Goal: Task Accomplishment & Management: Complete application form

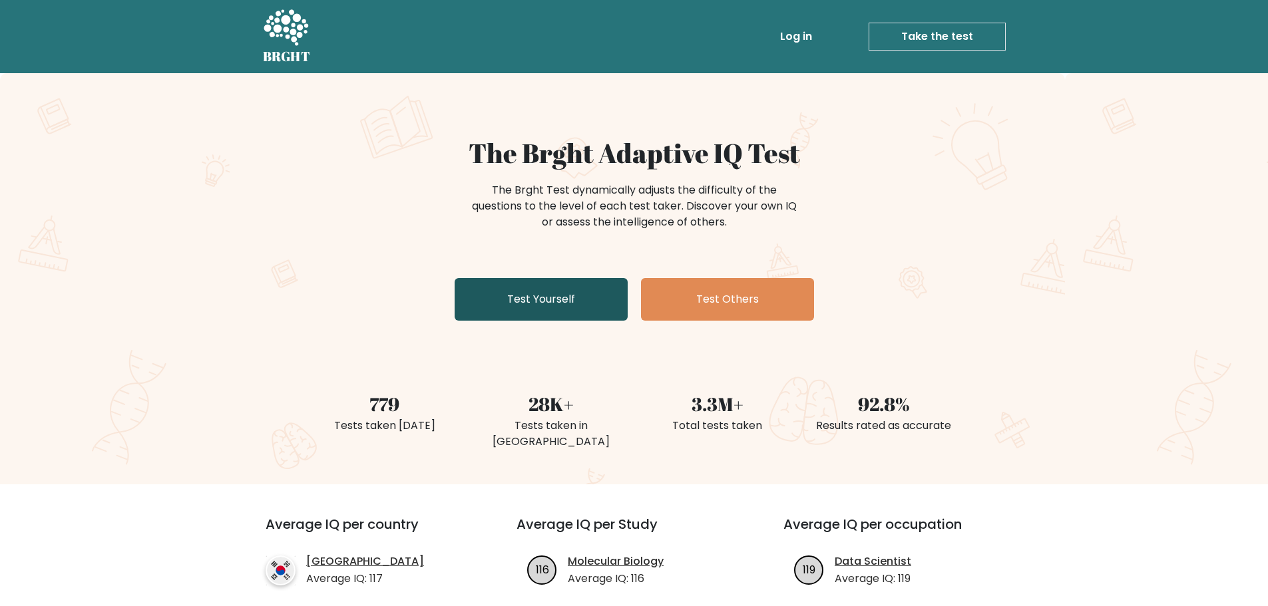
click at [535, 298] on link "Test Yourself" at bounding box center [540, 299] width 173 height 43
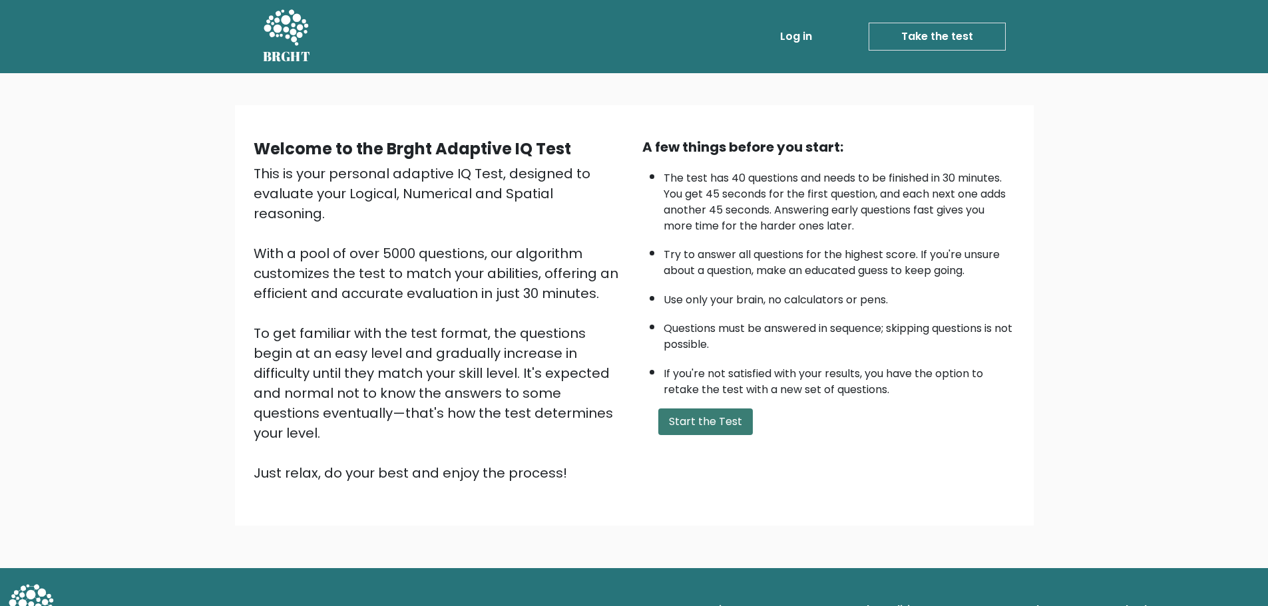
click at [709, 425] on button "Start the Test" at bounding box center [705, 422] width 94 height 27
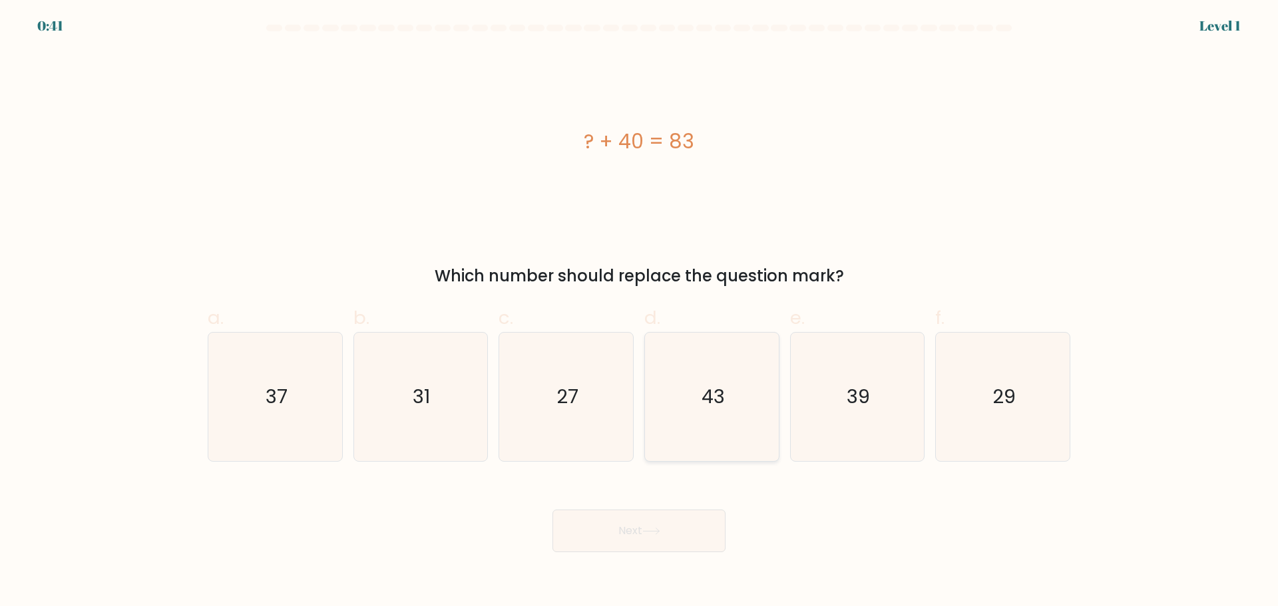
click at [730, 409] on icon "43" at bounding box center [711, 397] width 128 height 128
click at [639, 312] on input "d. 43" at bounding box center [639, 307] width 1 height 9
radio input "true"
click at [672, 540] on button "Next" at bounding box center [638, 531] width 173 height 43
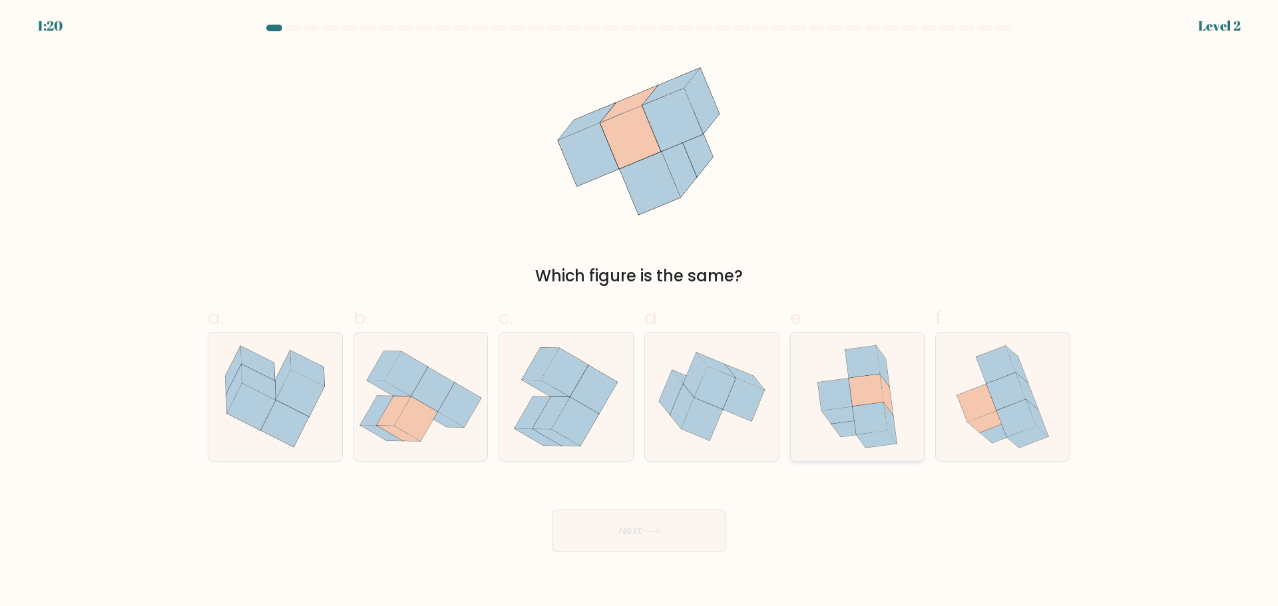
click at [874, 417] on icon at bounding box center [869, 419] width 35 height 32
click at [639, 312] on input "e." at bounding box center [639, 307] width 1 height 9
radio input "true"
click at [703, 536] on button "Next" at bounding box center [638, 531] width 173 height 43
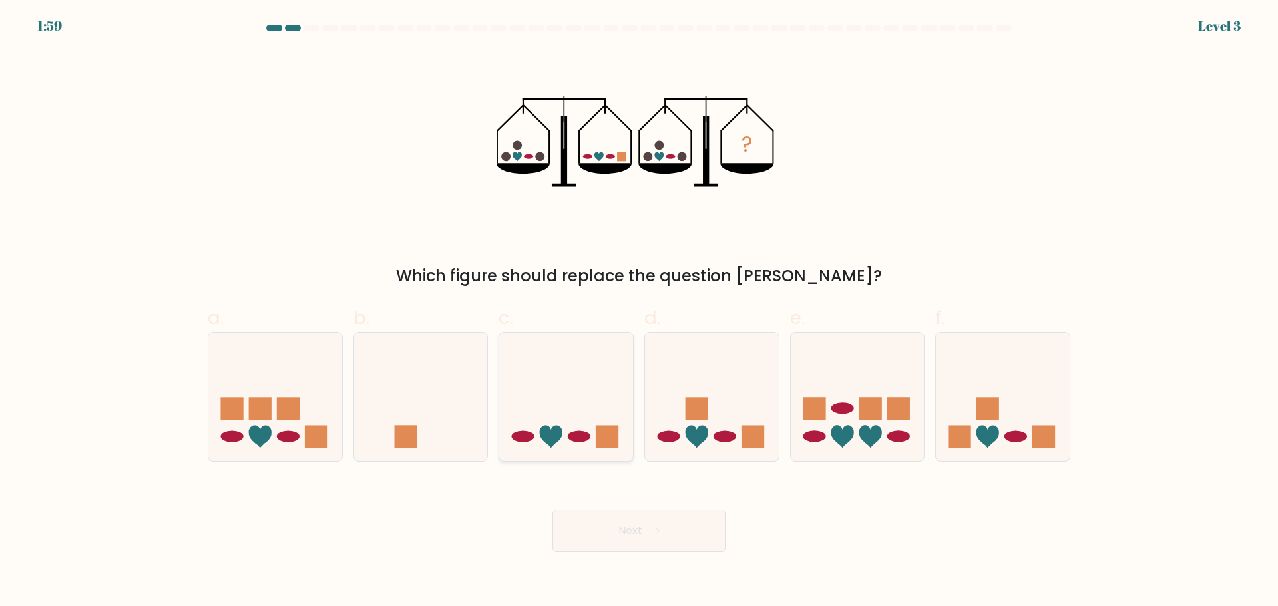
click at [606, 437] on rect at bounding box center [607, 437] width 23 height 23
click at [639, 312] on input "c." at bounding box center [639, 307] width 1 height 9
radio input "true"
click at [627, 526] on button "Next" at bounding box center [638, 531] width 173 height 43
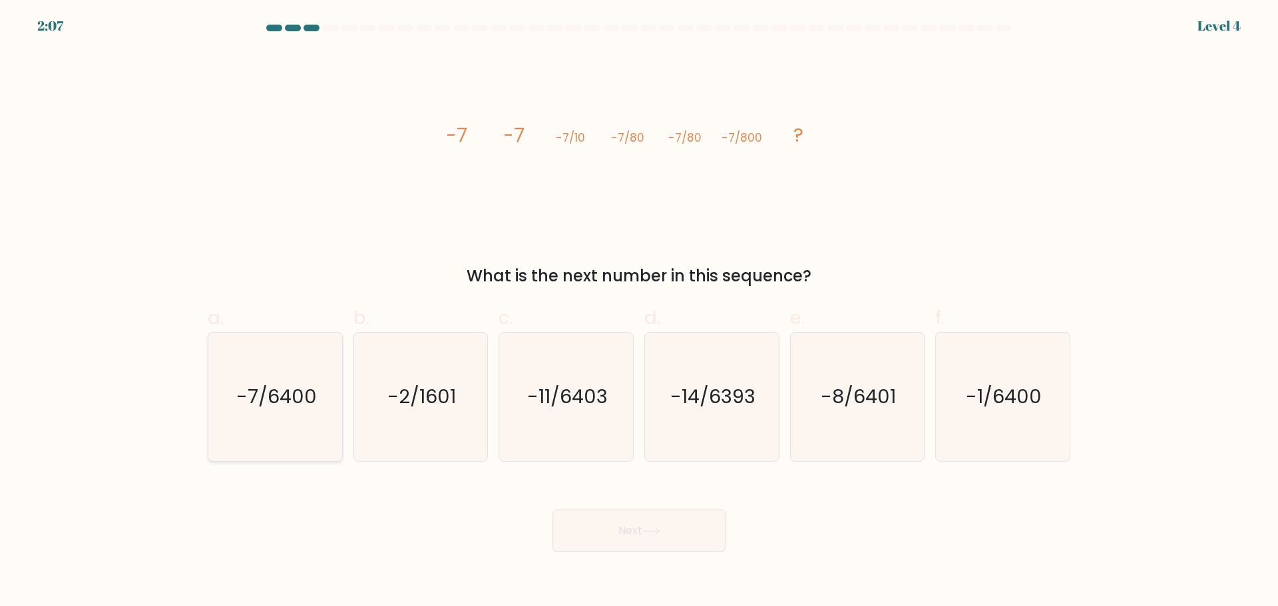
click at [295, 423] on icon "-7/6400" at bounding box center [275, 397] width 128 height 128
click at [639, 312] on input "a. -7/6400" at bounding box center [639, 307] width 1 height 9
radio input "true"
click at [599, 538] on button "Next" at bounding box center [638, 531] width 173 height 43
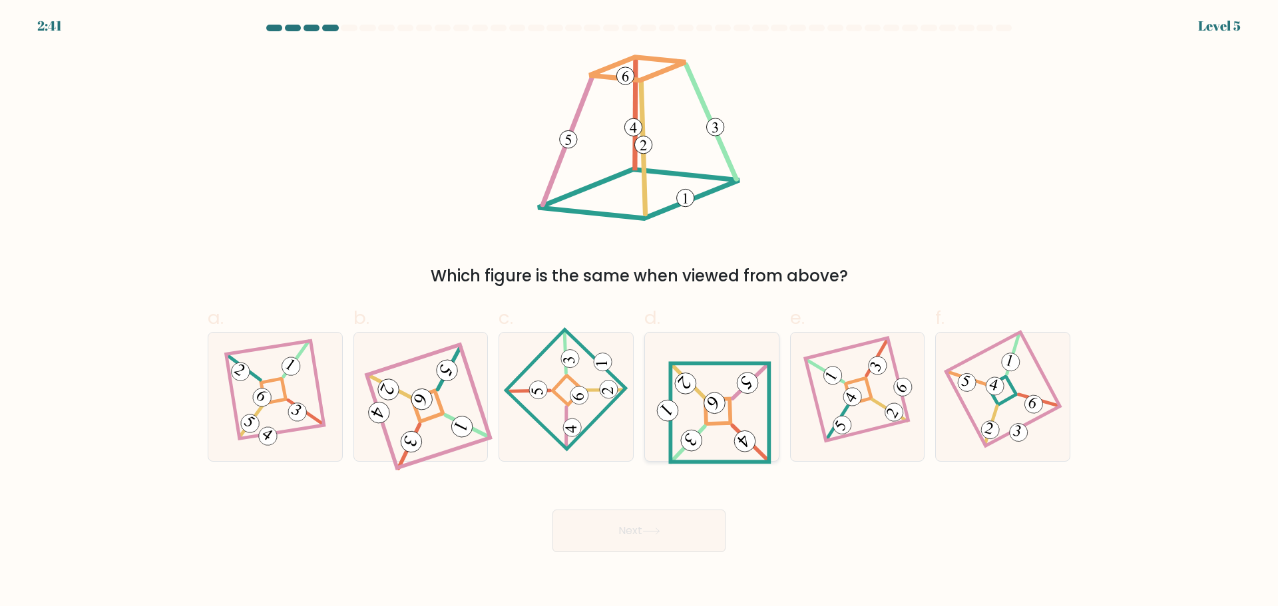
click at [702, 422] on icon at bounding box center [711, 396] width 119 height 102
click at [639, 312] on input "d." at bounding box center [639, 307] width 1 height 9
radio input "true"
click at [681, 546] on button "Next" at bounding box center [638, 531] width 173 height 43
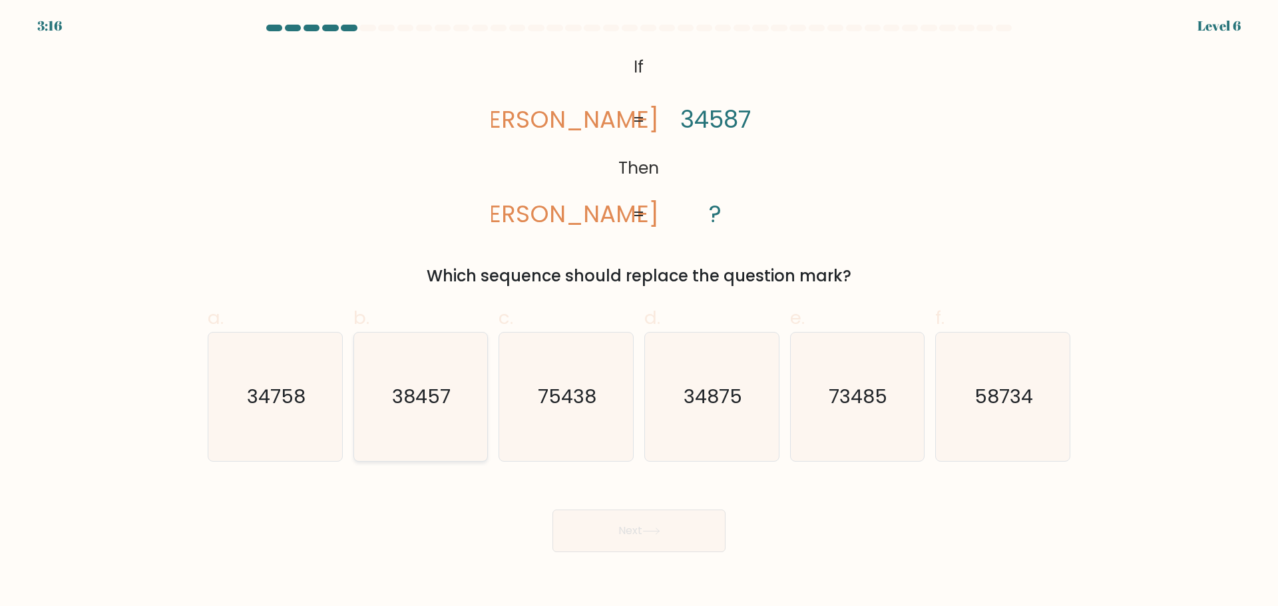
click at [453, 415] on icon "38457" at bounding box center [420, 397] width 128 height 128
click at [639, 312] on input "b. 38457" at bounding box center [639, 307] width 1 height 9
radio input "true"
click at [681, 520] on button "Next" at bounding box center [638, 531] width 173 height 43
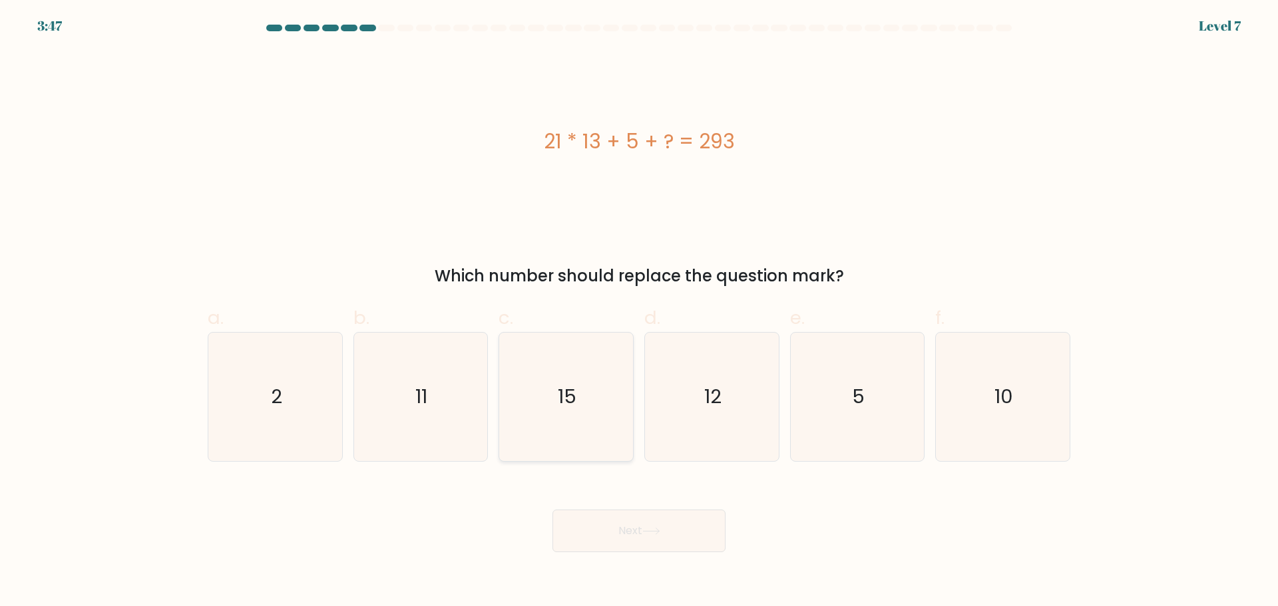
click at [572, 418] on icon "15" at bounding box center [566, 397] width 128 height 128
click at [639, 312] on input "c. 15" at bounding box center [639, 307] width 1 height 9
radio input "true"
click at [643, 540] on button "Next" at bounding box center [638, 531] width 173 height 43
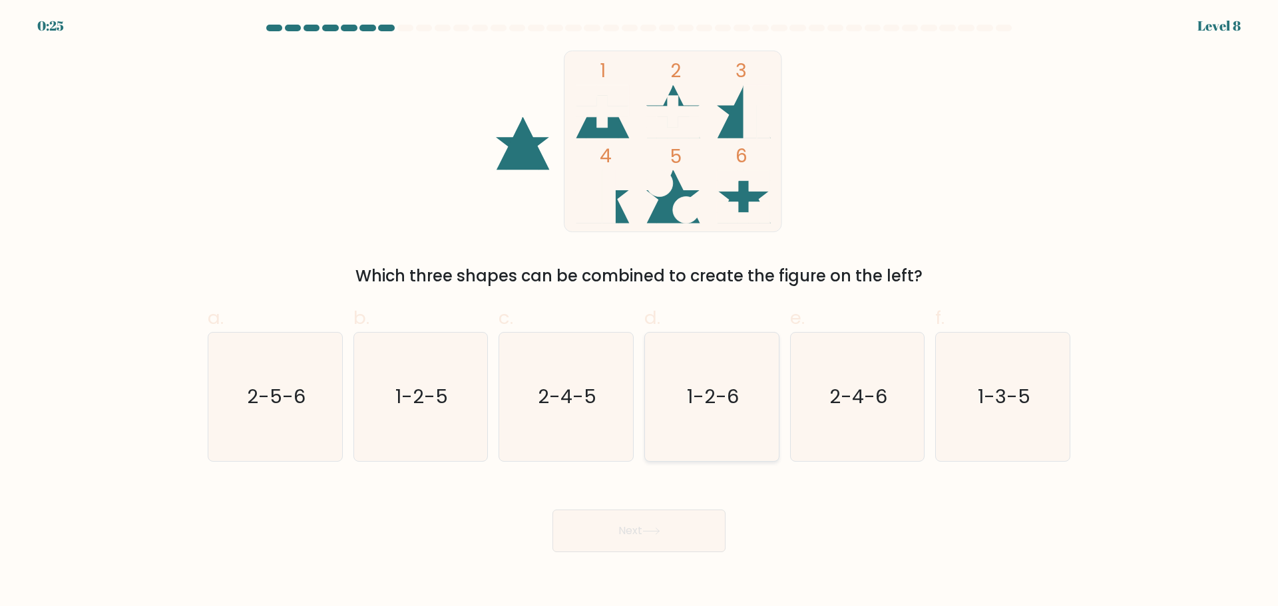
click at [725, 411] on icon "1-2-6" at bounding box center [711, 397] width 128 height 128
click at [639, 312] on input "d. 1-2-6" at bounding box center [639, 307] width 1 height 9
radio input "true"
click at [668, 531] on button "Next" at bounding box center [638, 531] width 173 height 43
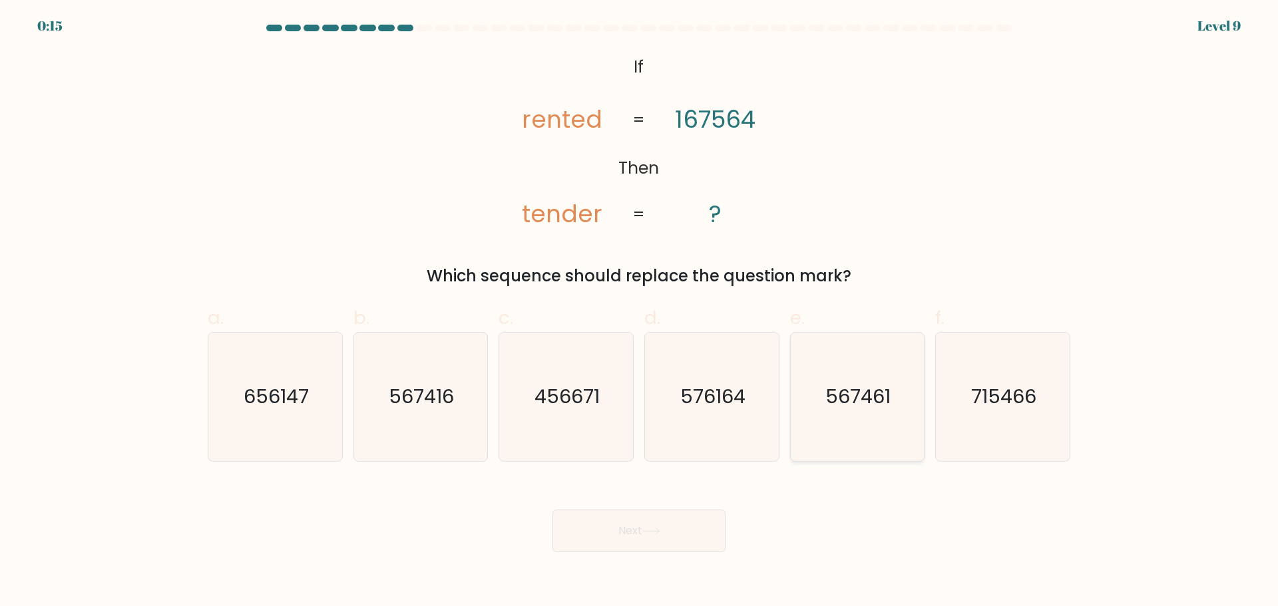
click at [883, 410] on icon "567461" at bounding box center [856, 397] width 128 height 128
click at [639, 312] on input "e. 567461" at bounding box center [639, 307] width 1 height 9
radio input "true"
click at [695, 529] on button "Next" at bounding box center [638, 531] width 173 height 43
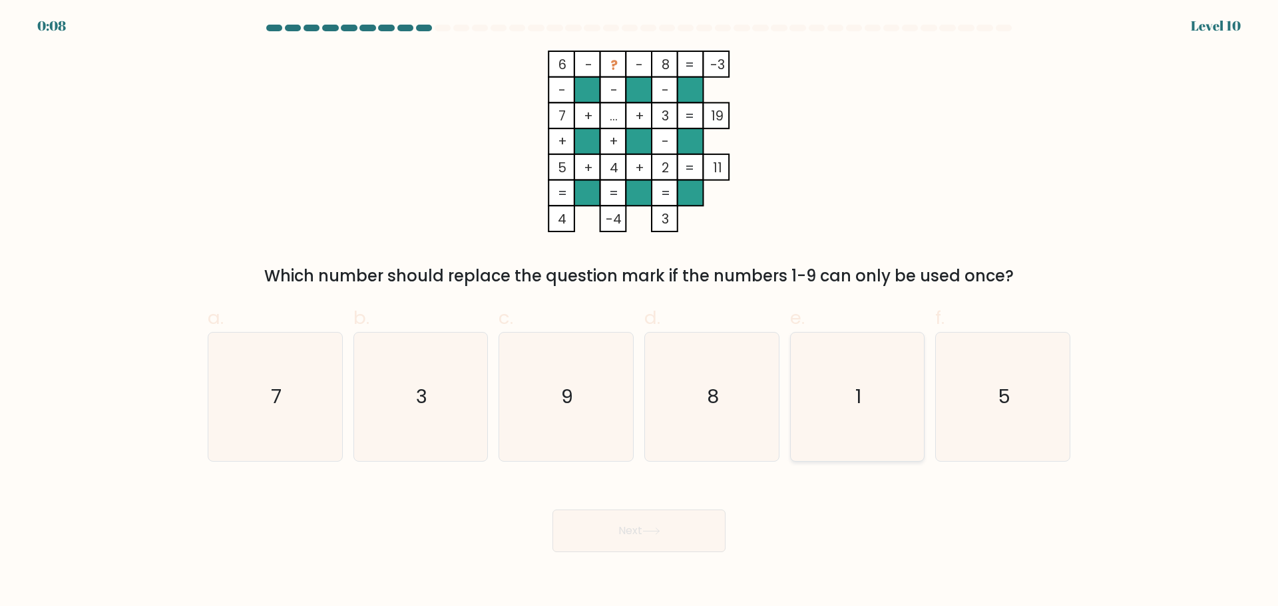
click at [891, 416] on icon "1" at bounding box center [856, 397] width 128 height 128
click at [639, 312] on input "e. 1" at bounding box center [639, 307] width 1 height 9
radio input "true"
click at [697, 542] on button "Next" at bounding box center [638, 531] width 173 height 43
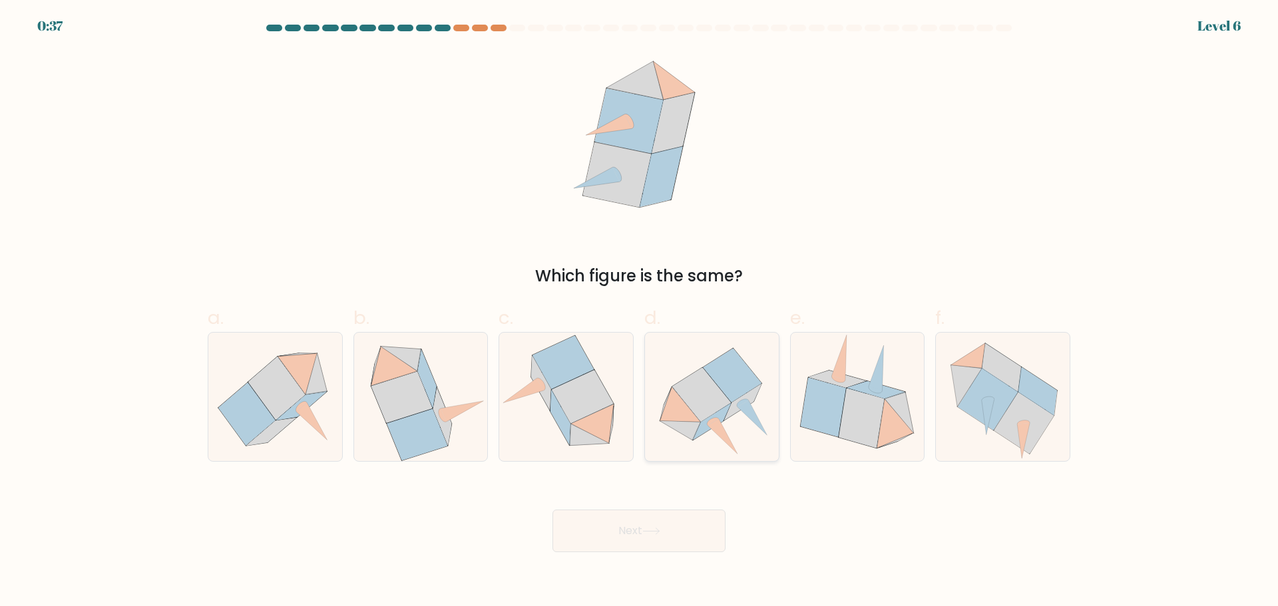
click at [713, 394] on icon at bounding box center [701, 395] width 59 height 54
click at [639, 312] on input "d." at bounding box center [639, 307] width 1 height 9
radio input "true"
click at [662, 520] on button "Next" at bounding box center [638, 531] width 173 height 43
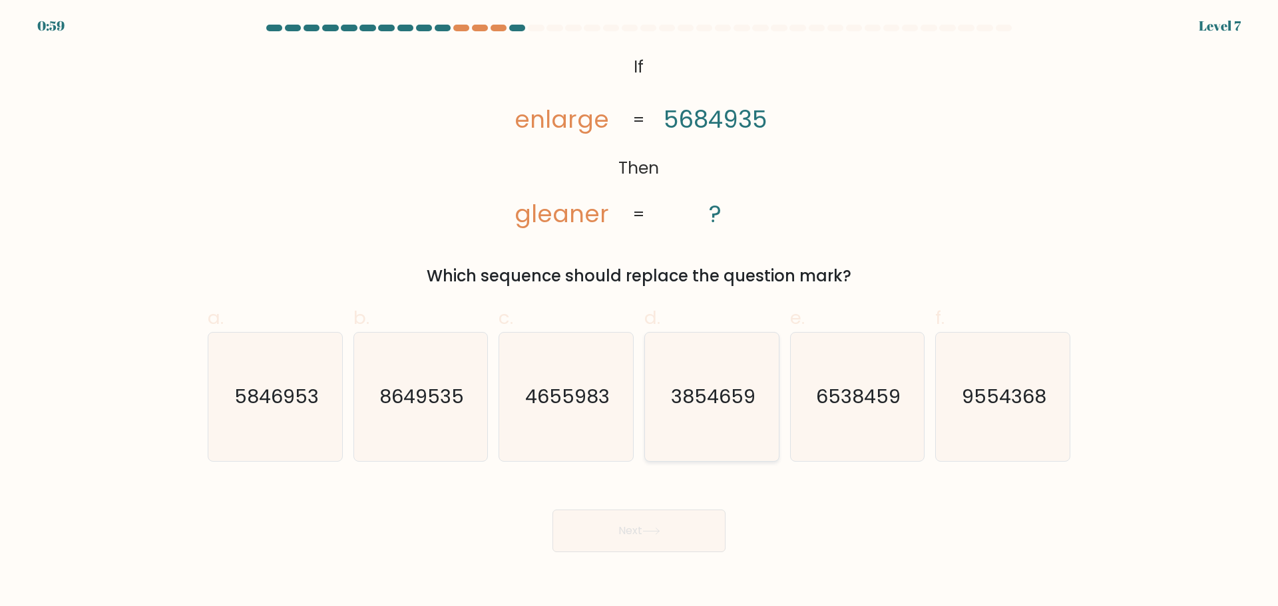
click at [763, 414] on icon "3854659" at bounding box center [711, 397] width 128 height 128
click at [639, 312] on input "d. 3854659" at bounding box center [639, 307] width 1 height 9
radio input "true"
click at [688, 532] on button "Next" at bounding box center [638, 531] width 173 height 43
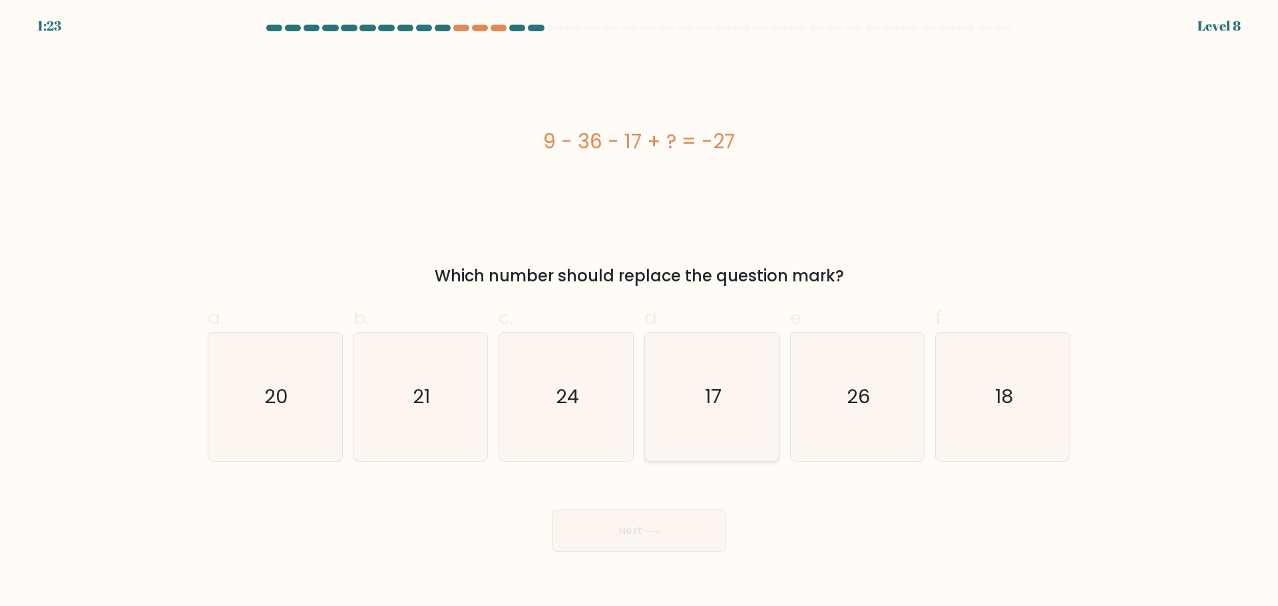
click at [725, 413] on icon "17" at bounding box center [711, 397] width 128 height 128
click at [639, 312] on input "d. 17" at bounding box center [639, 307] width 1 height 9
radio input "true"
click at [661, 536] on button "Next" at bounding box center [638, 531] width 173 height 43
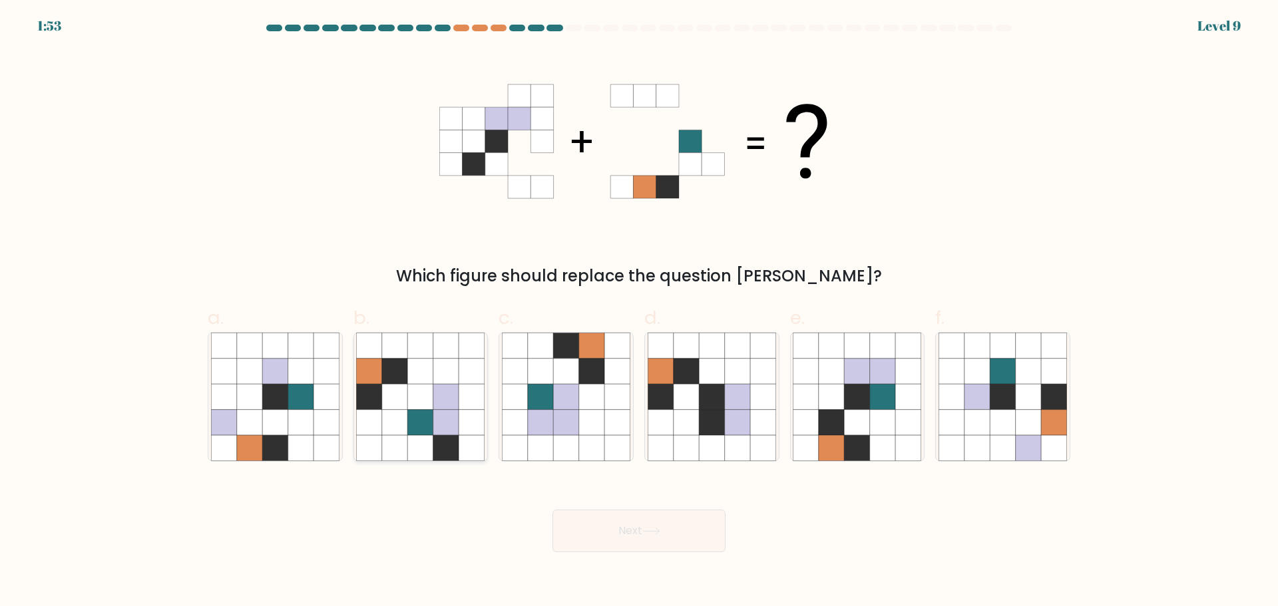
click at [451, 423] on icon at bounding box center [445, 421] width 25 height 25
click at [639, 312] on input "b." at bounding box center [639, 307] width 1 height 9
radio input "true"
click at [660, 528] on icon at bounding box center [651, 531] width 18 height 7
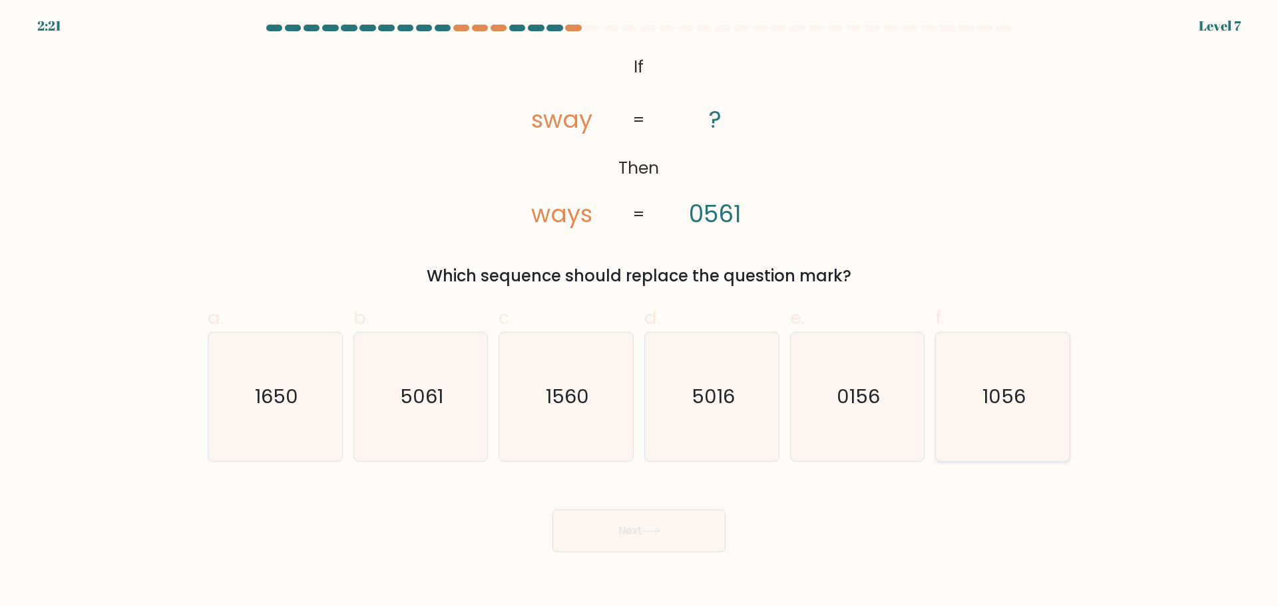
click at [1021, 398] on text "1056" at bounding box center [1003, 396] width 43 height 27
click at [639, 312] on input "f. 1056" at bounding box center [639, 307] width 1 height 9
radio input "true"
click at [701, 528] on button "Next" at bounding box center [638, 531] width 173 height 43
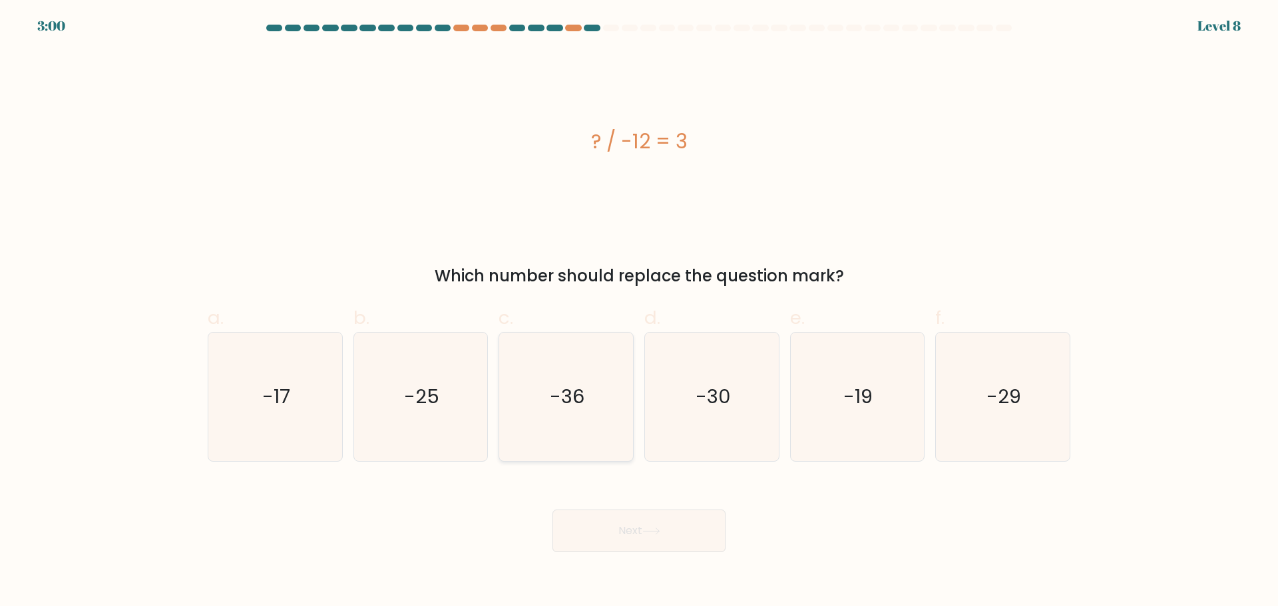
click at [581, 418] on icon "-36" at bounding box center [566, 397] width 128 height 128
click at [639, 312] on input "c. -36" at bounding box center [639, 307] width 1 height 9
radio input "true"
click at [667, 532] on button "Next" at bounding box center [638, 531] width 173 height 43
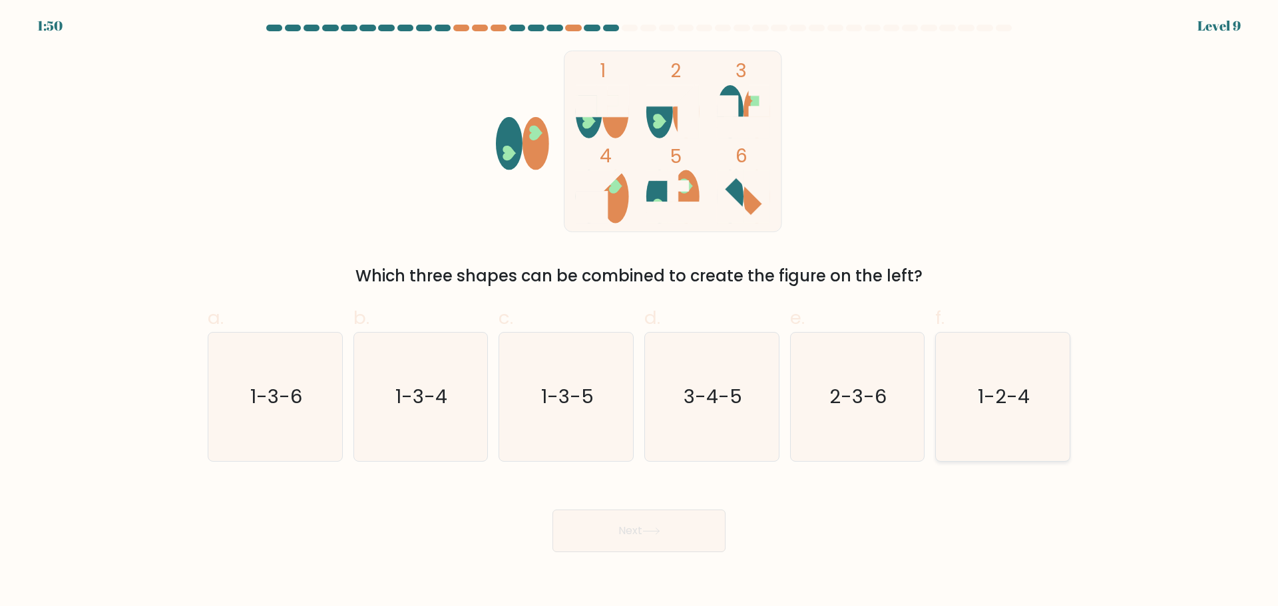
click at [958, 383] on icon "1-2-4" at bounding box center [1002, 397] width 128 height 128
click at [639, 312] on input "f. 1-2-4" at bounding box center [639, 307] width 1 height 9
radio input "true"
click at [690, 519] on button "Next" at bounding box center [638, 531] width 173 height 43
